Goal: Find specific page/section: Find specific page/section

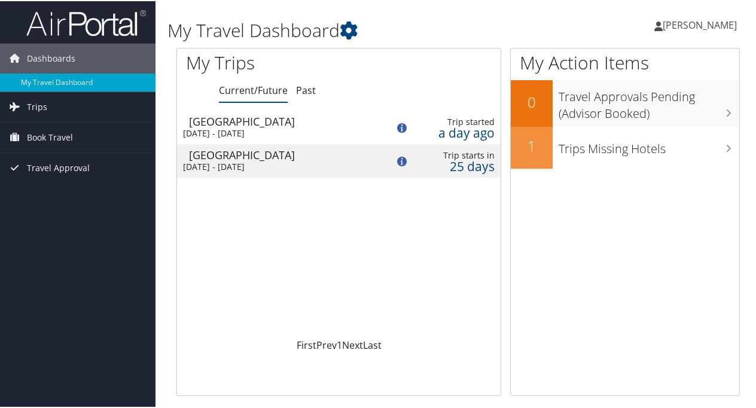
click at [663, 25] on icon at bounding box center [658, 25] width 8 height 10
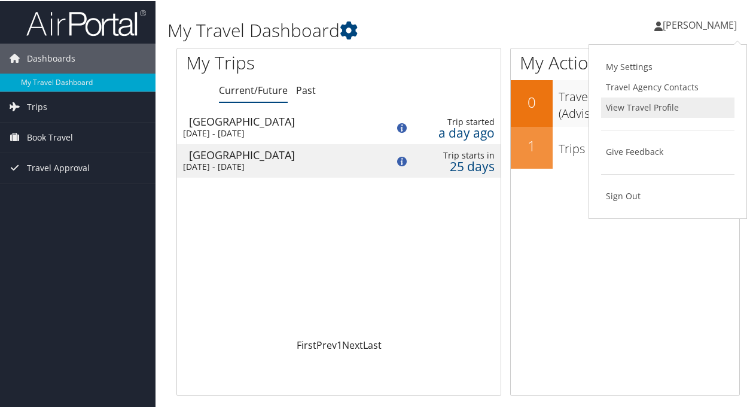
click at [637, 109] on link "View Travel Profile" at bounding box center [667, 106] width 133 height 20
